Goal: Task Accomplishment & Management: Use online tool/utility

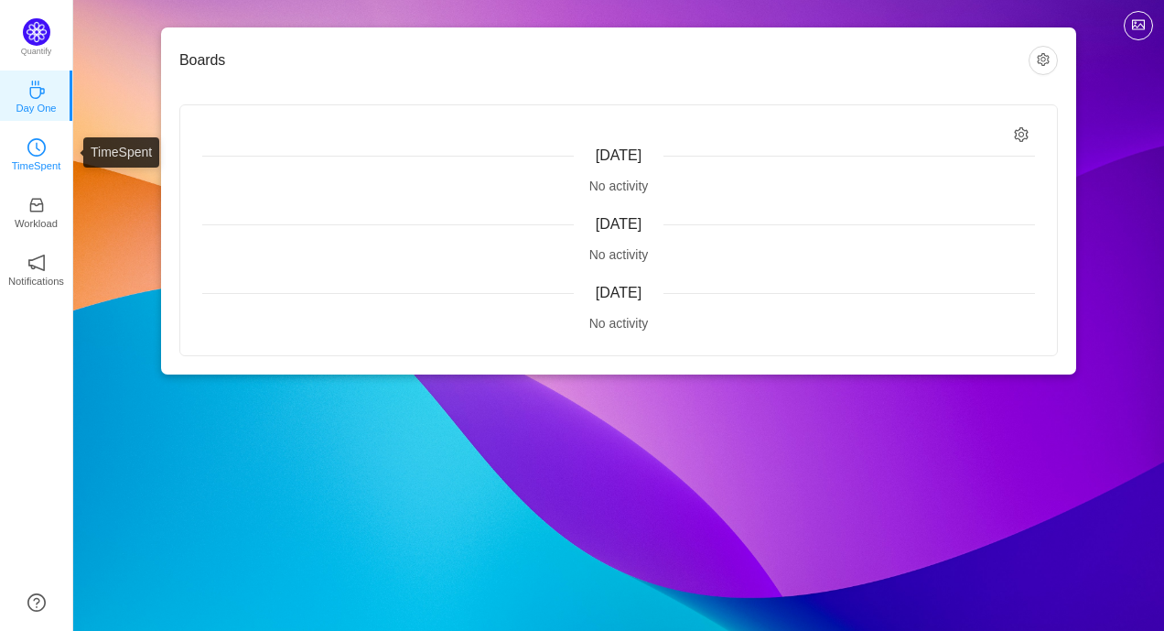
click at [43, 159] on p "TimeSpent" at bounding box center [36, 165] width 49 height 16
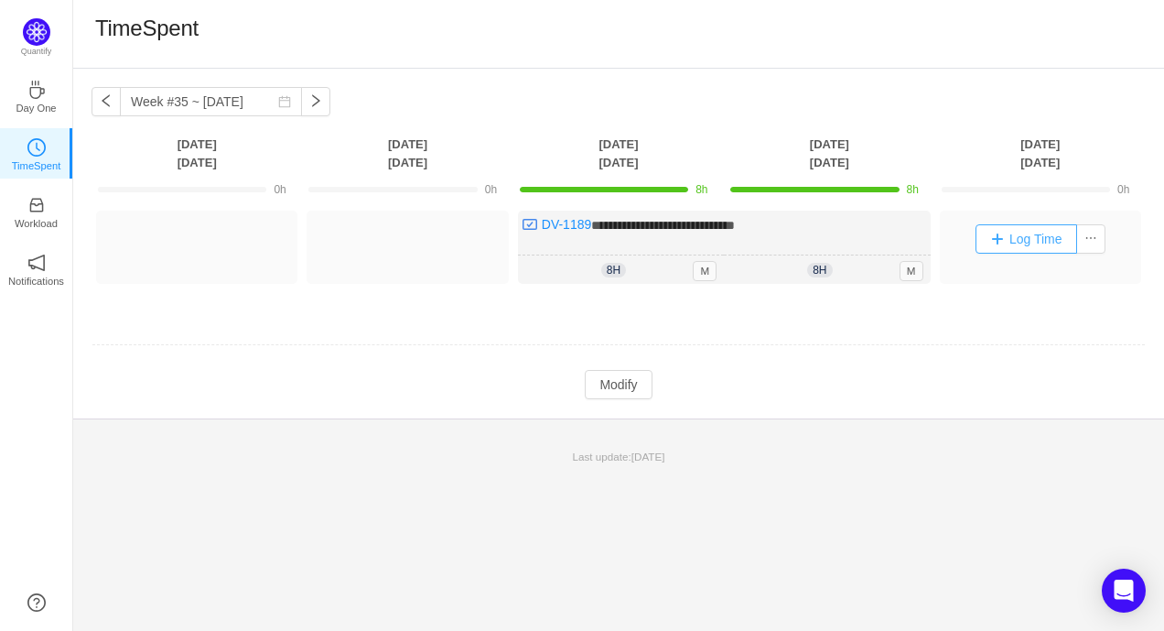
click at [985, 245] on button "Log Time" at bounding box center [1027, 238] width 102 height 29
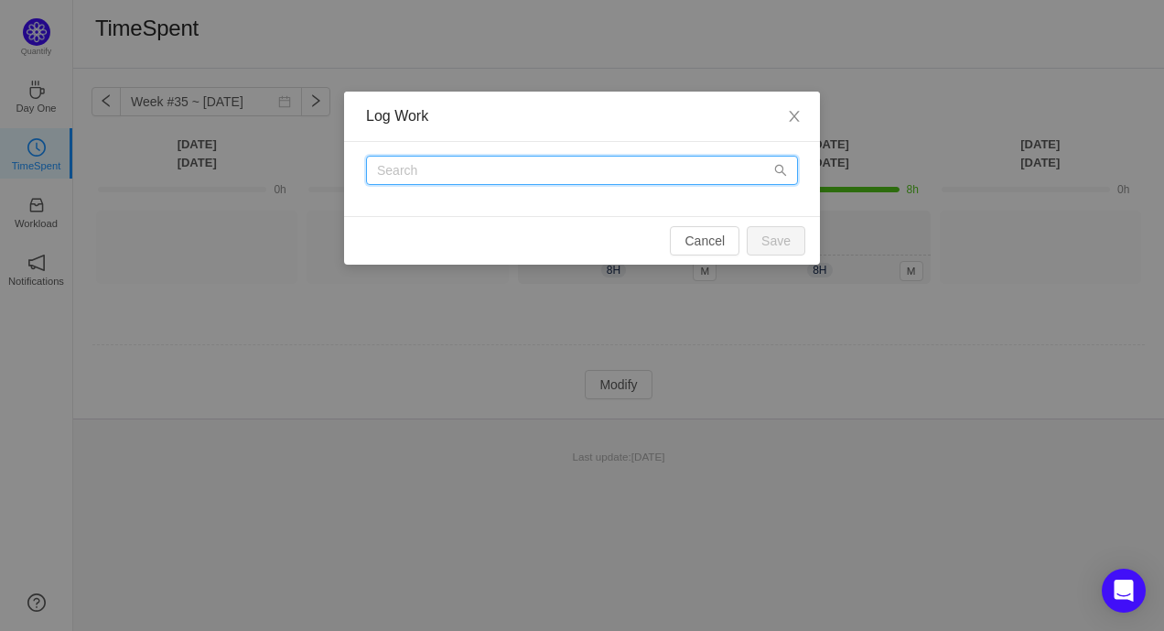
click at [468, 173] on input "text" at bounding box center [582, 170] width 432 height 29
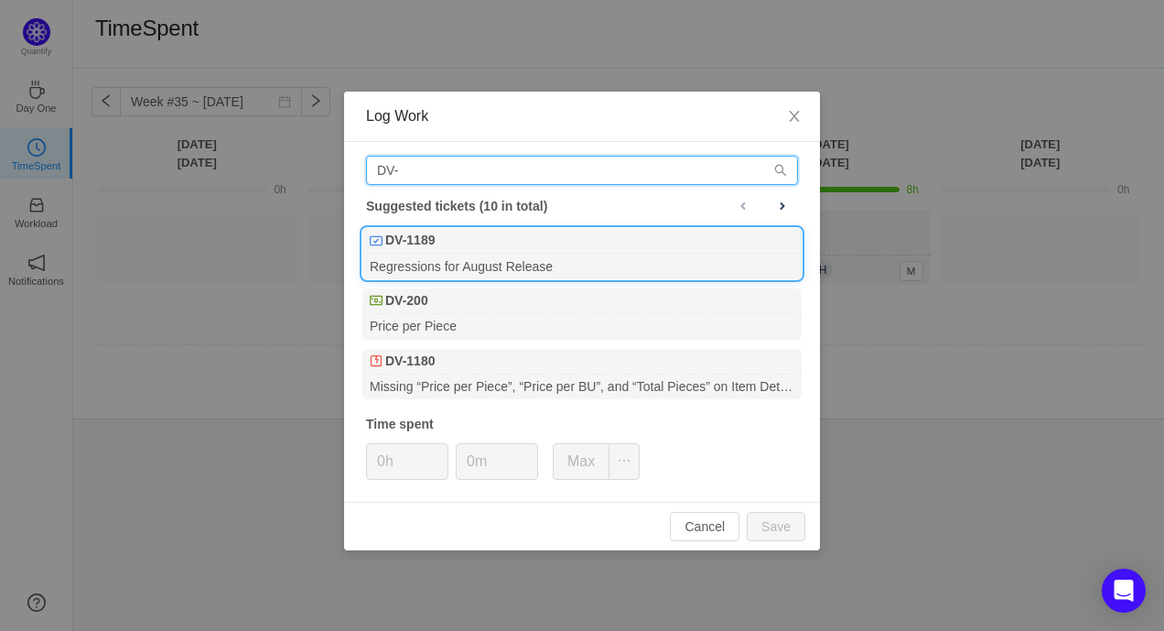
type input "DV-"
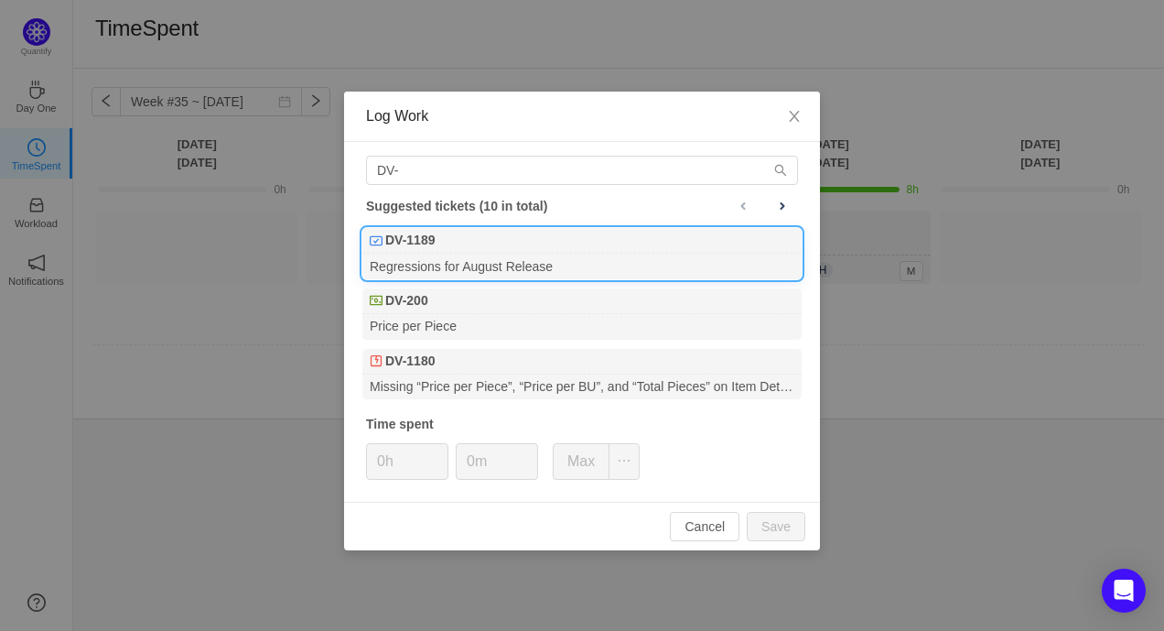
click at [457, 258] on div "Regressions for August Release" at bounding box center [581, 266] width 439 height 25
click at [772, 523] on button "Save" at bounding box center [776, 526] width 59 height 29
type input "0h"
